Goal: Information Seeking & Learning: Learn about a topic

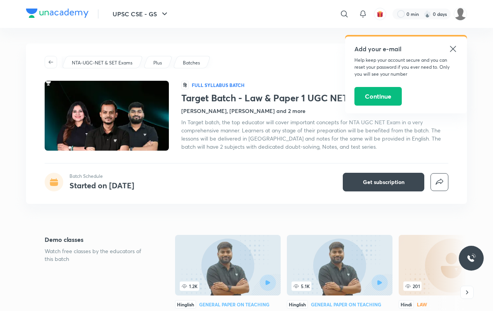
click at [451, 45] on icon at bounding box center [452, 48] width 9 height 9
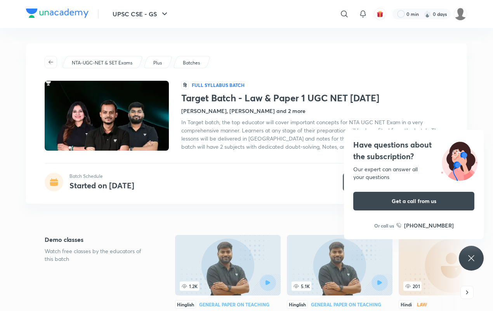
click at [480, 262] on div "Have questions about the subscription? Our expert can answer all your questions…" at bounding box center [471, 258] width 25 height 25
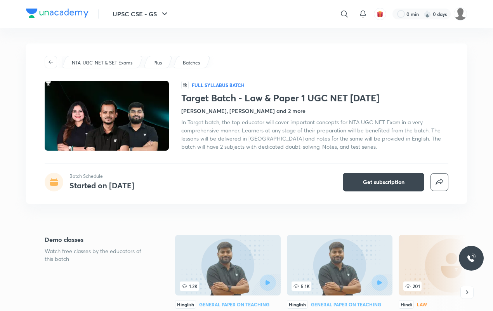
click at [236, 111] on h4 "Rajat Kumar, Toshiba Shukla and 2 more" at bounding box center [243, 111] width 124 height 8
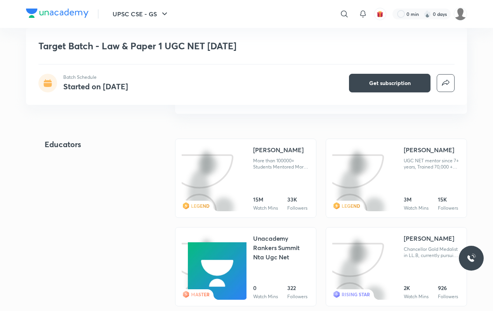
scroll to position [796, 0]
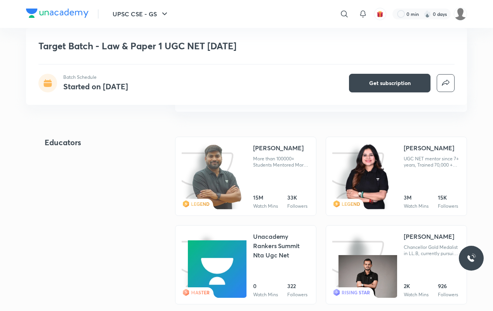
click at [210, 172] on img at bounding box center [217, 176] width 52 height 67
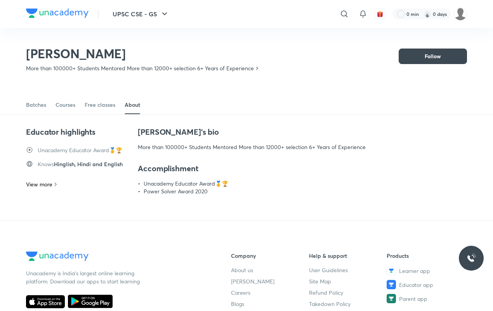
scroll to position [34, 0]
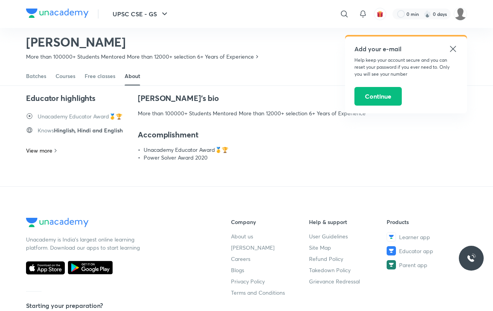
click at [450, 47] on icon at bounding box center [452, 48] width 9 height 9
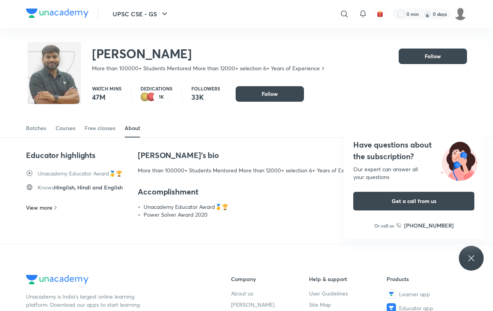
scroll to position [34, 0]
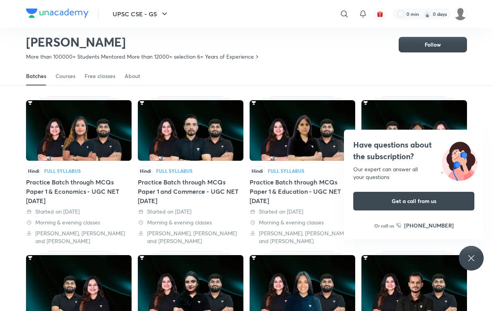
click at [479, 259] on div "Have questions about the subscription? Our expert can answer all your questions…" at bounding box center [471, 258] width 25 height 25
